Goal: Transaction & Acquisition: Purchase product/service

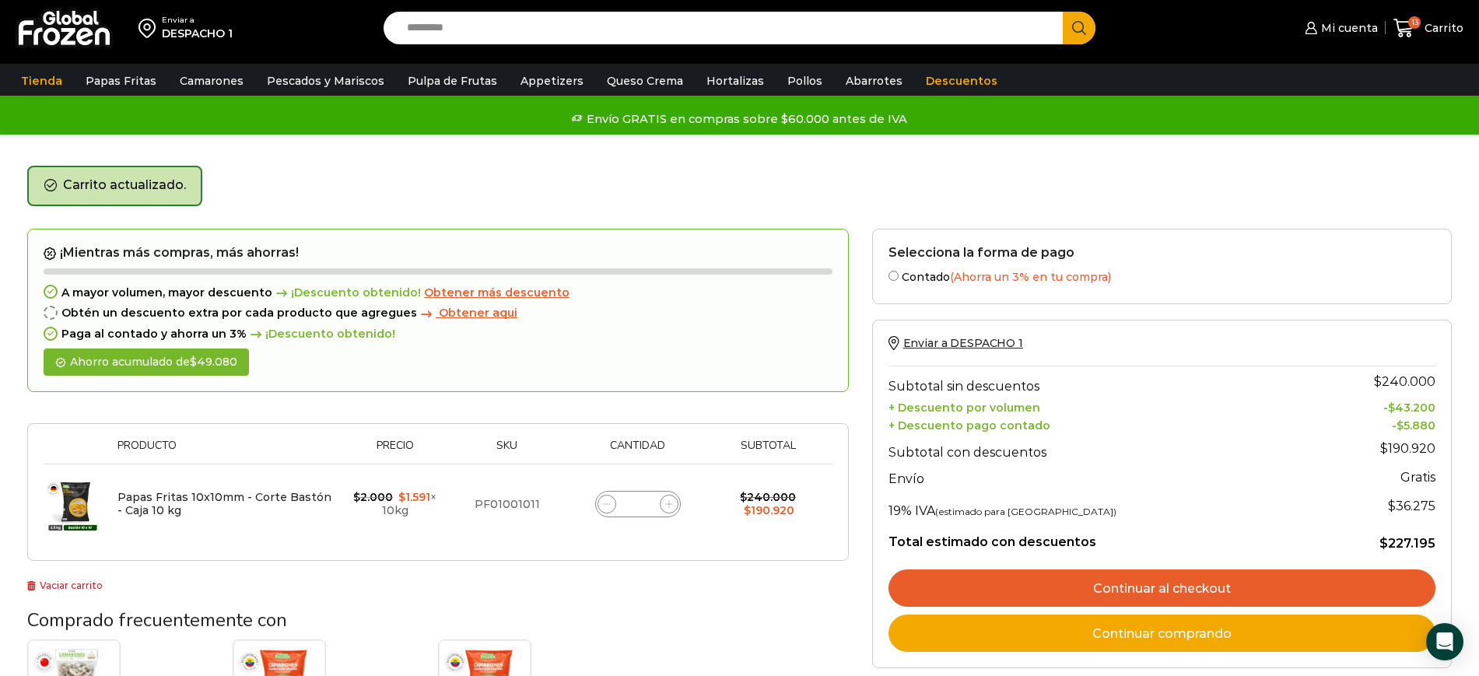
drag, startPoint x: 0, startPoint y: 0, endPoint x: 1060, endPoint y: 500, distance: 1171.7
click at [1058, 570] on link "Continuar al checkout" at bounding box center [1162, 588] width 547 height 37
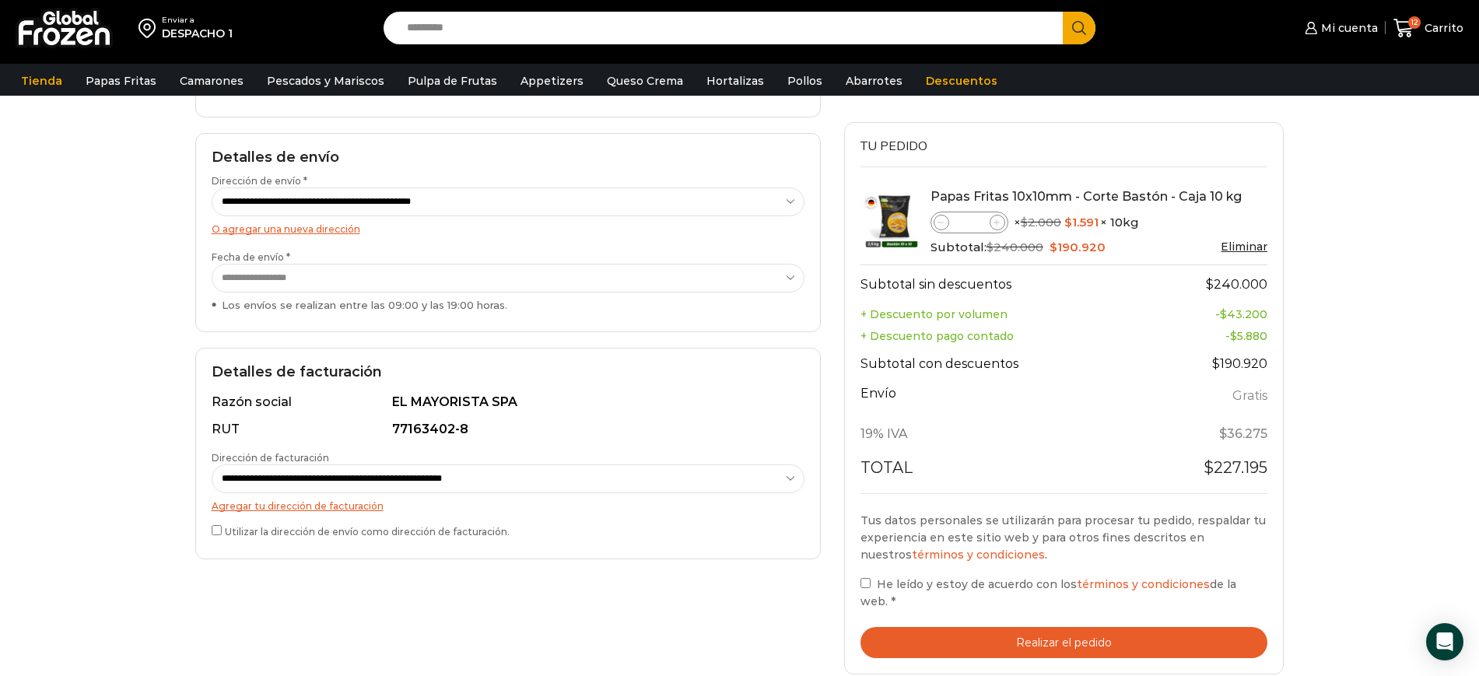
scroll to position [195, 0]
click at [919, 627] on button "Realizar el pedido" at bounding box center [1065, 643] width 408 height 32
